Goal: Task Accomplishment & Management: Use online tool/utility

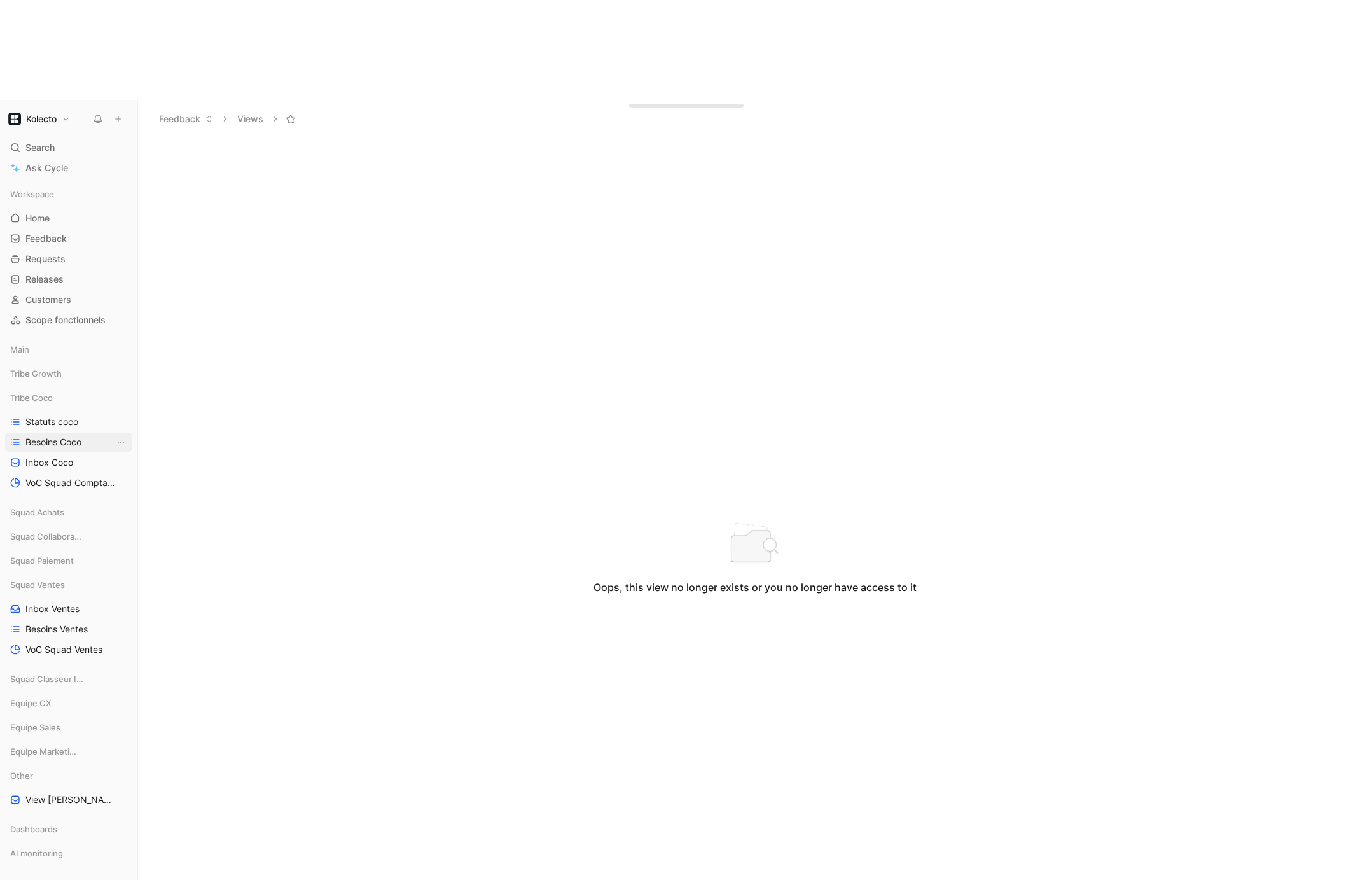
click at [62, 435] on span "Besoins Coco" at bounding box center [53, 442] width 56 height 13
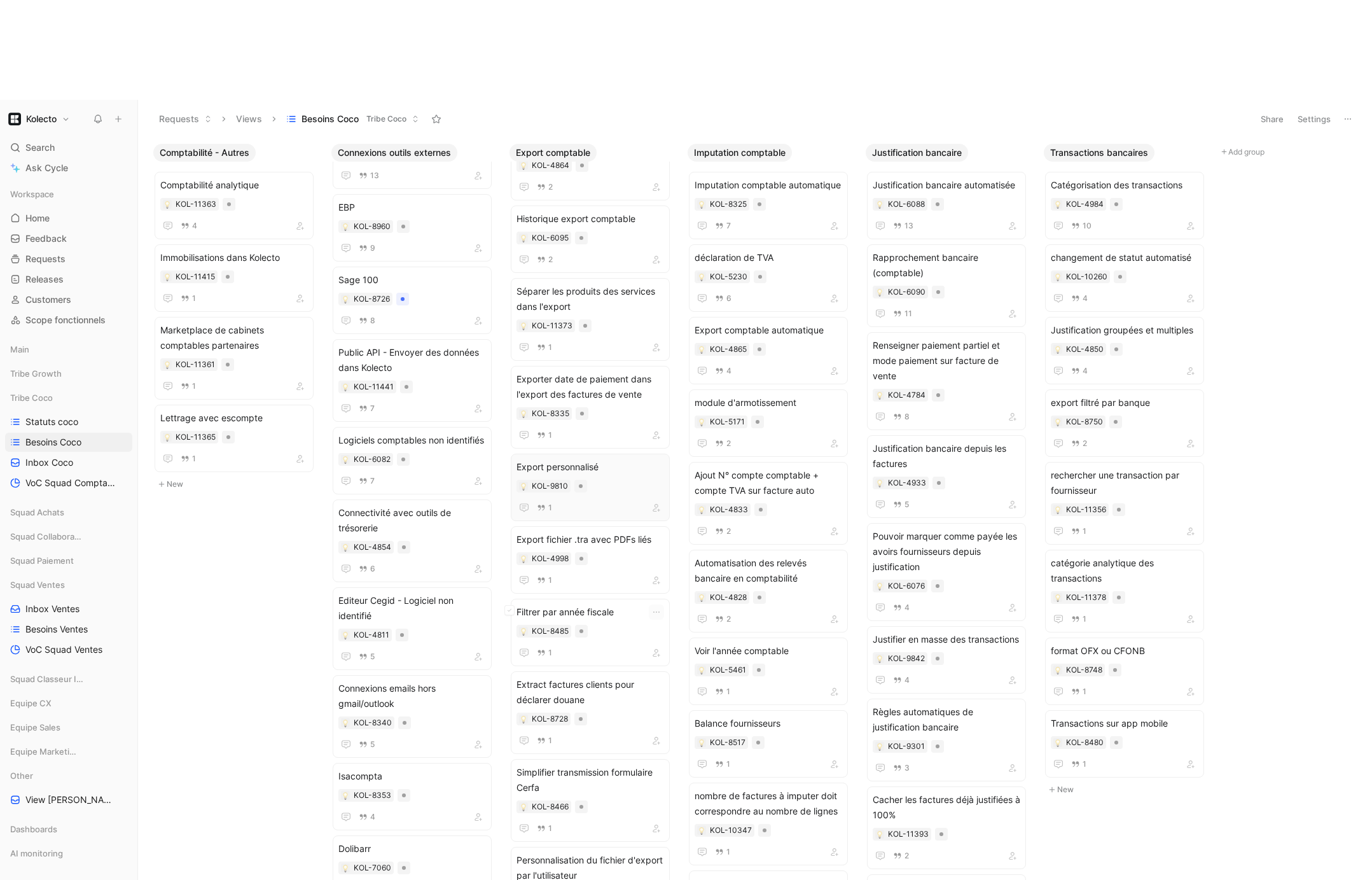
scroll to position [216, 0]
drag, startPoint x: 614, startPoint y: 774, endPoint x: 611, endPoint y: 436, distance: 338.0
click at [614, 498] on div "1" at bounding box center [590, 506] width 148 height 16
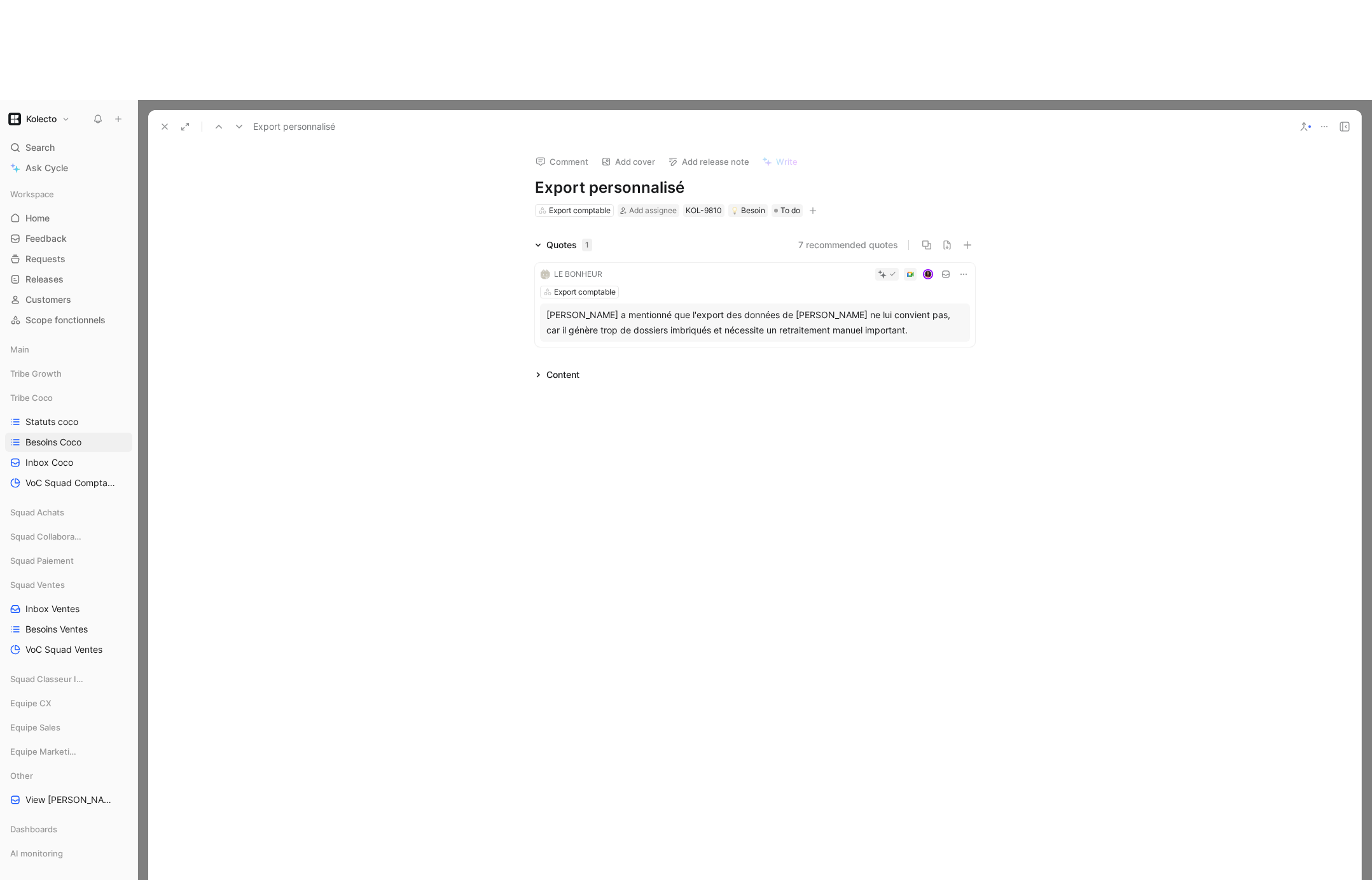
click at [1323, 122] on icon at bounding box center [1324, 127] width 10 height 10
click at [1303, 122] on icon at bounding box center [1304, 127] width 10 height 10
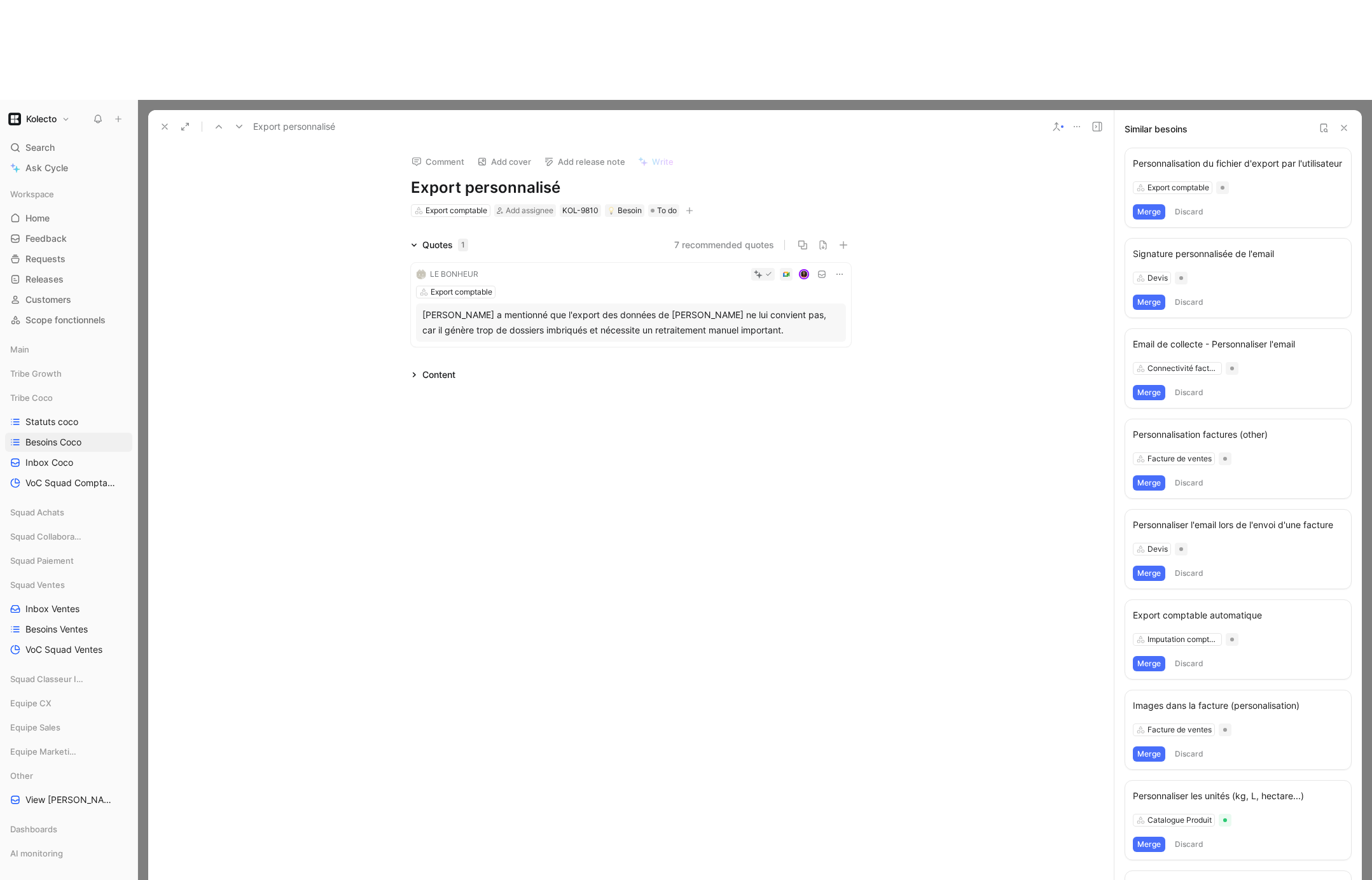
click at [1148, 204] on button "Merge" at bounding box center [1149, 212] width 33 height 16
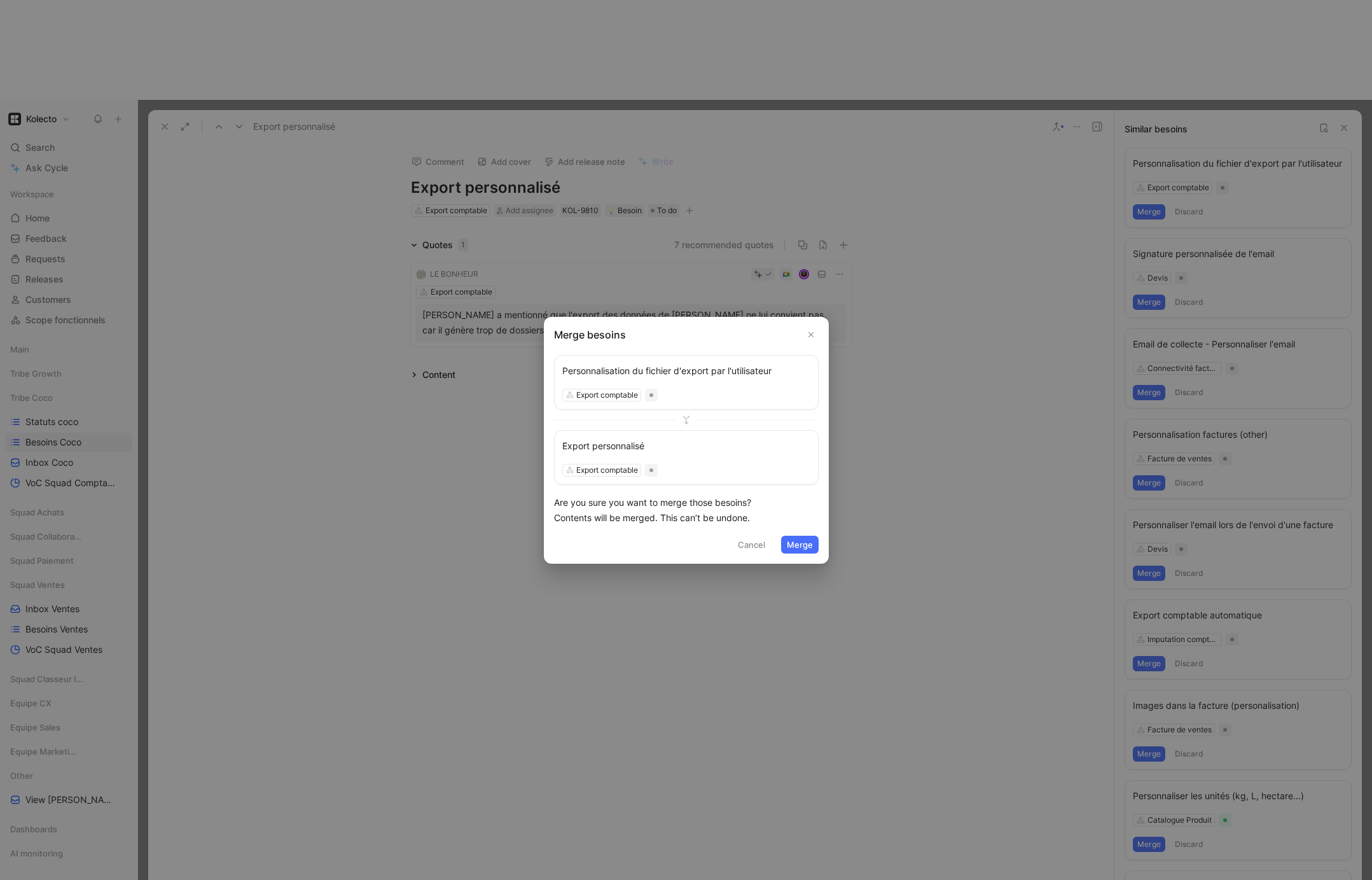
click at [807, 545] on button "Merge" at bounding box center [799, 544] width 37 height 18
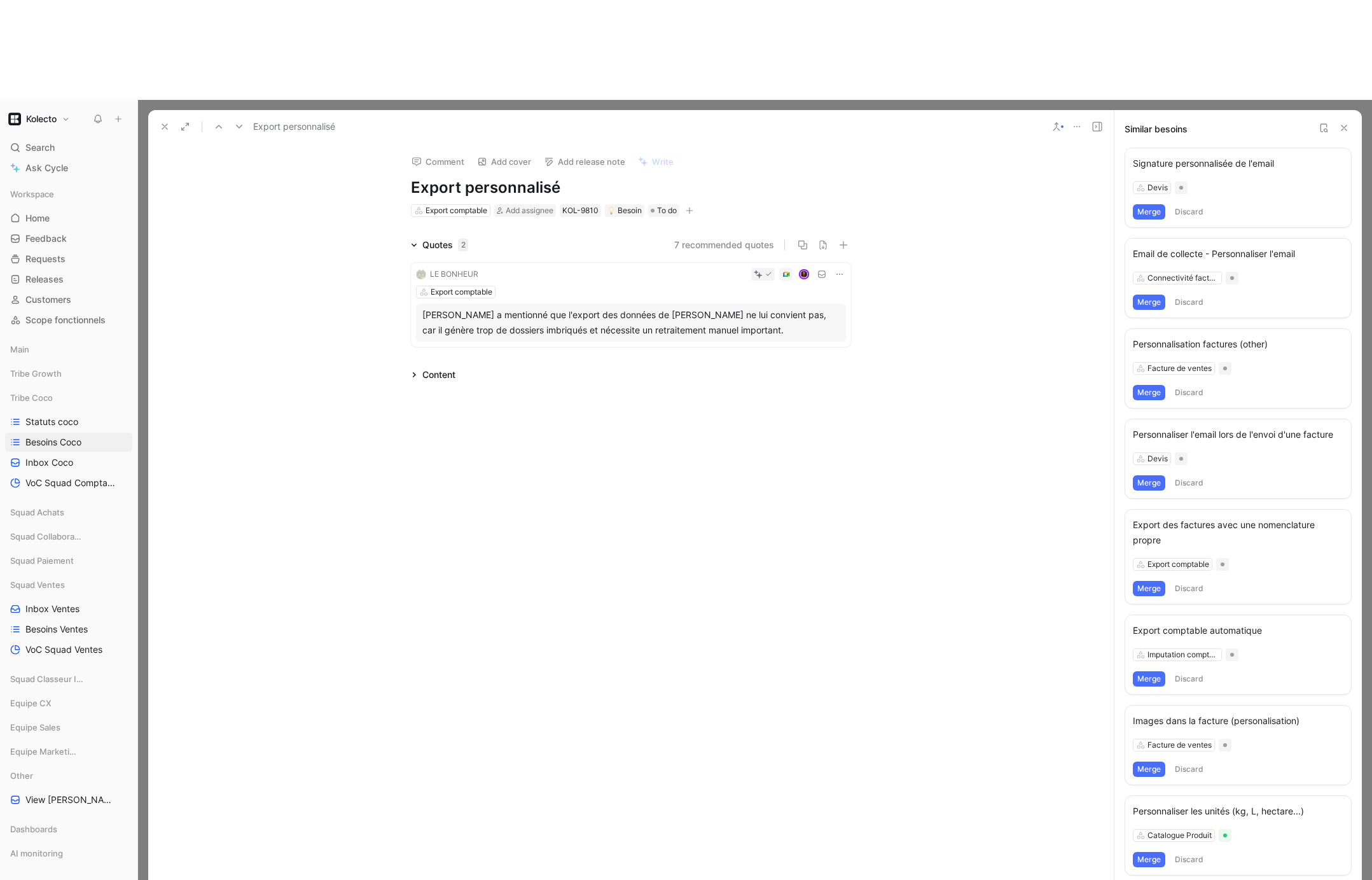
click at [1343, 123] on icon at bounding box center [1344, 128] width 10 height 10
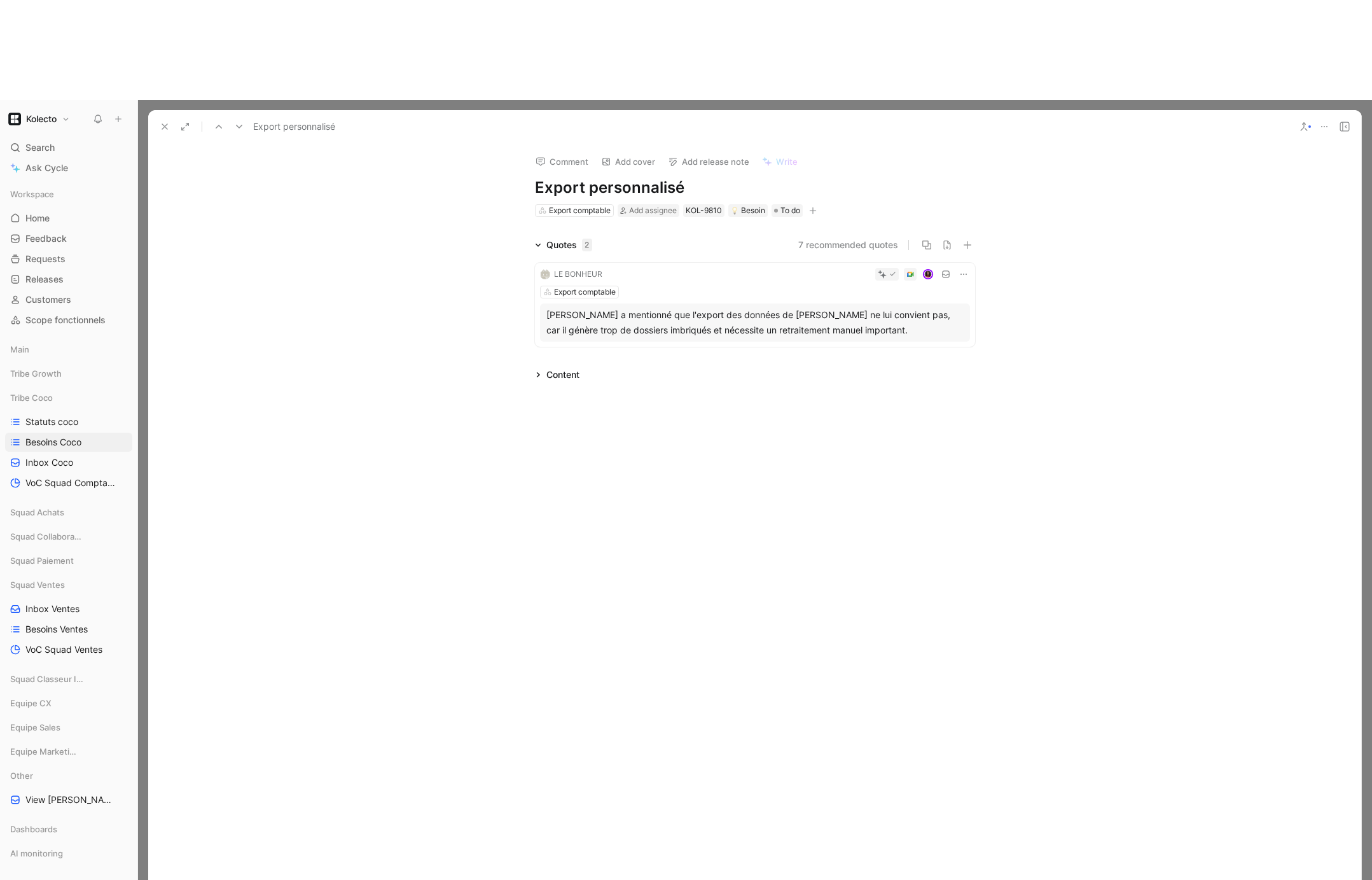
click at [162, 122] on icon at bounding box center [165, 127] width 10 height 10
